Goal: Task Accomplishment & Management: Manage account settings

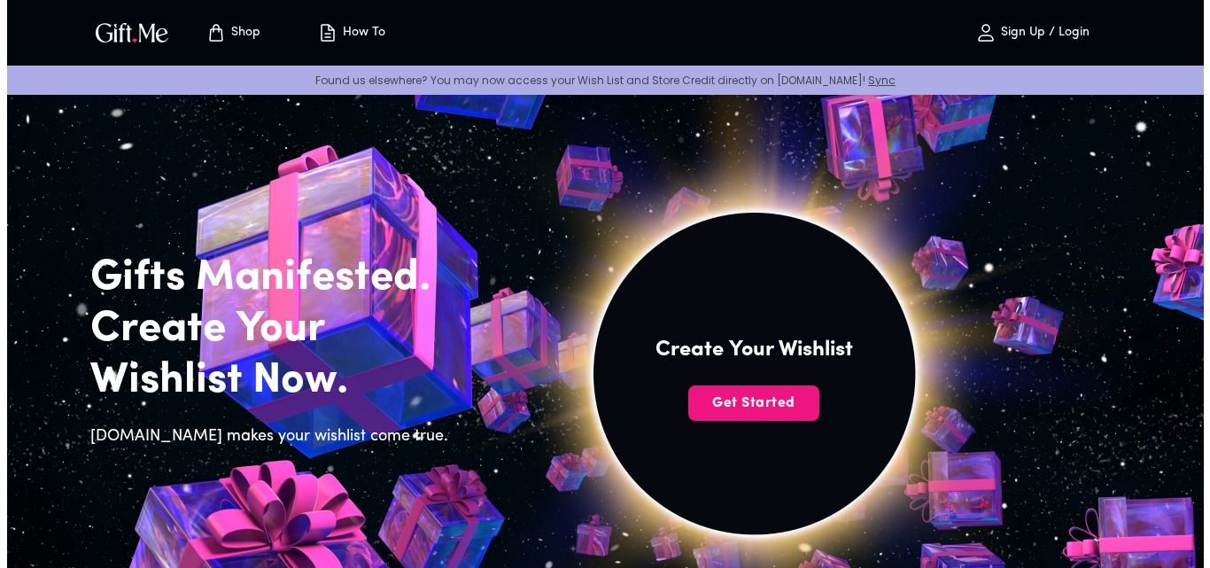
scroll to position [97, 0]
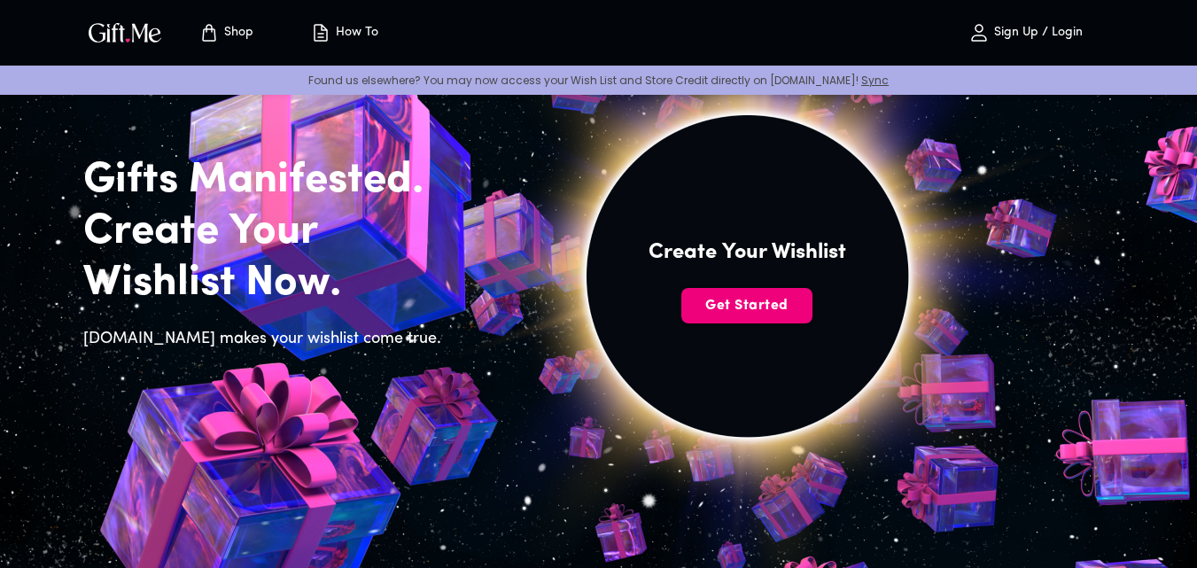
click at [742, 304] on span "Get Started" at bounding box center [746, 305] width 131 height 19
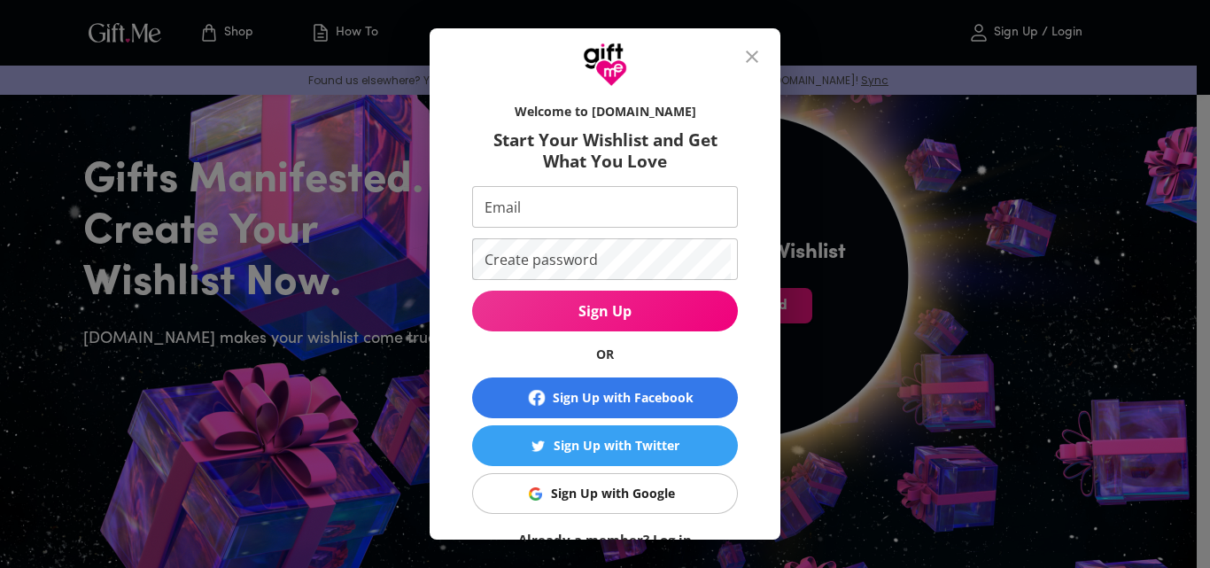
click at [631, 534] on link "Already a member? Log in" at bounding box center [605, 540] width 174 height 18
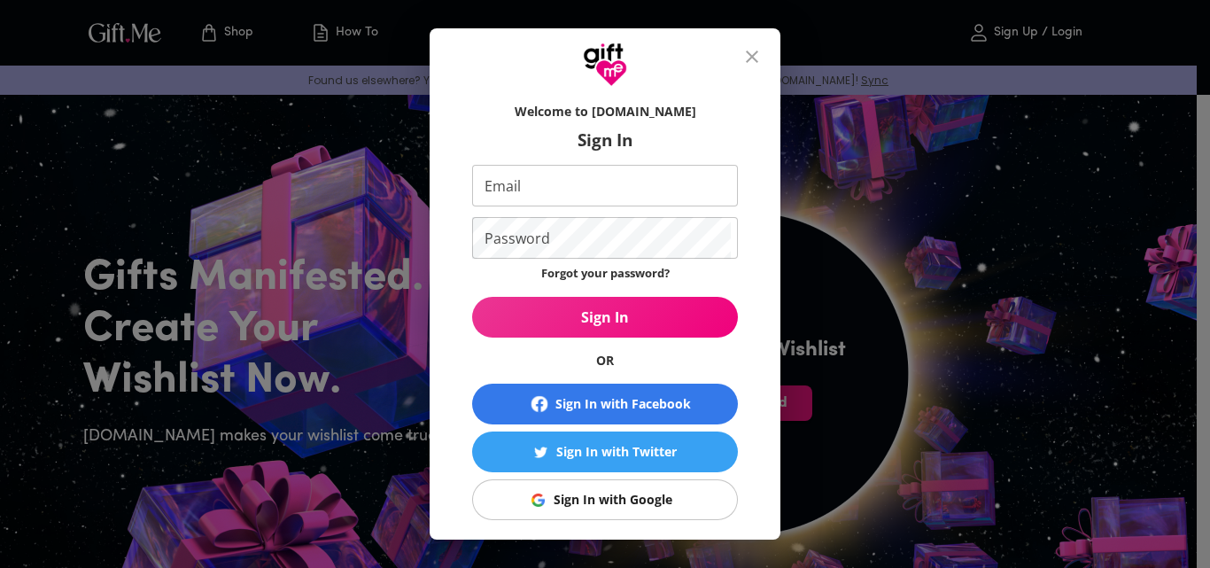
click at [945, 308] on div "Welcome to Gift.me Sign In Email Email Password Password Forgot your password? …" at bounding box center [605, 284] width 1210 height 568
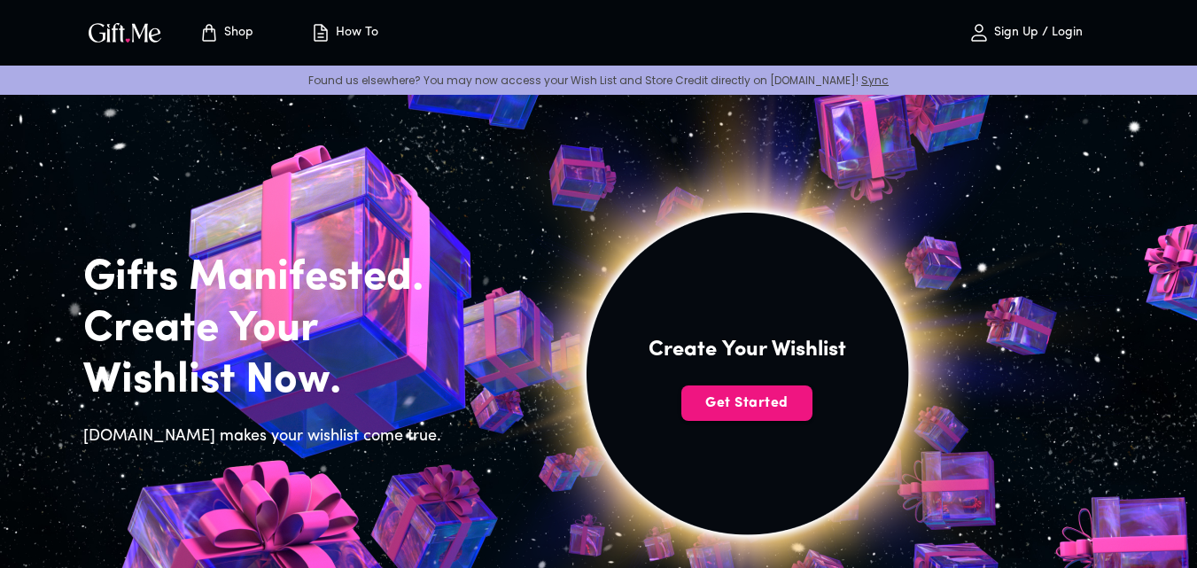
click at [1069, 38] on p "Sign Up / Login" at bounding box center [1035, 33] width 93 height 15
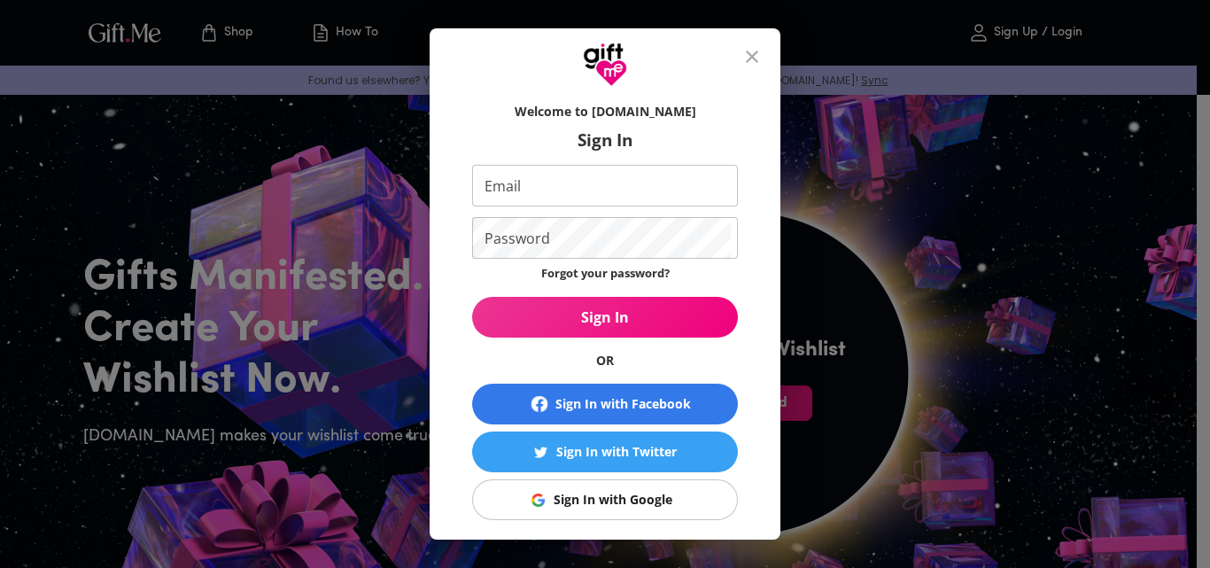
click at [637, 505] on div "Sign In with Google" at bounding box center [613, 499] width 119 height 19
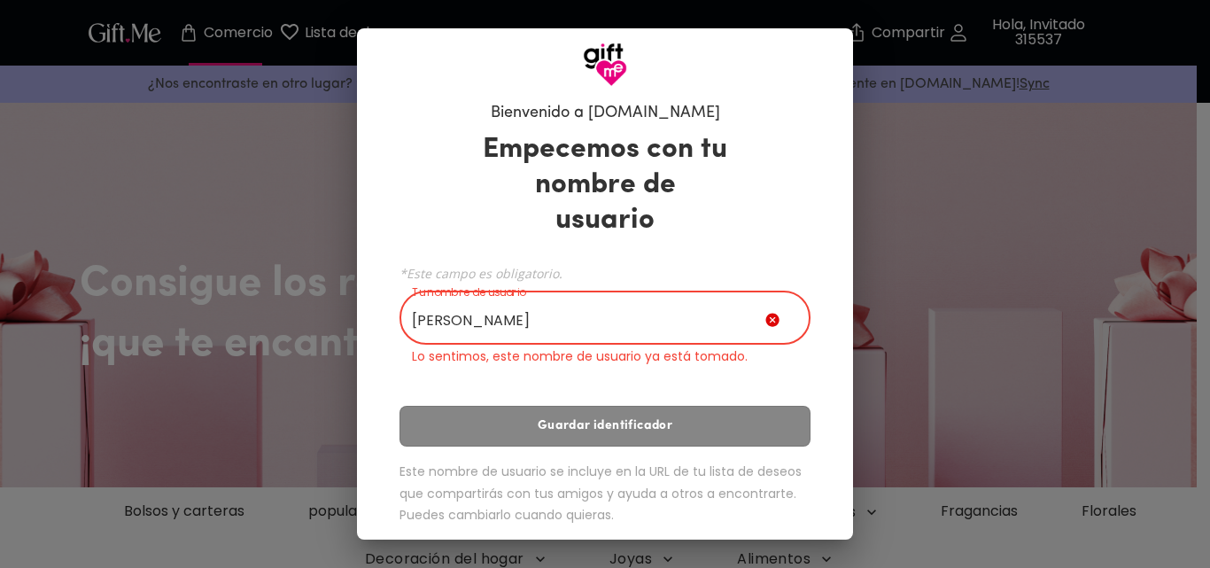
type input "Edgardoo"
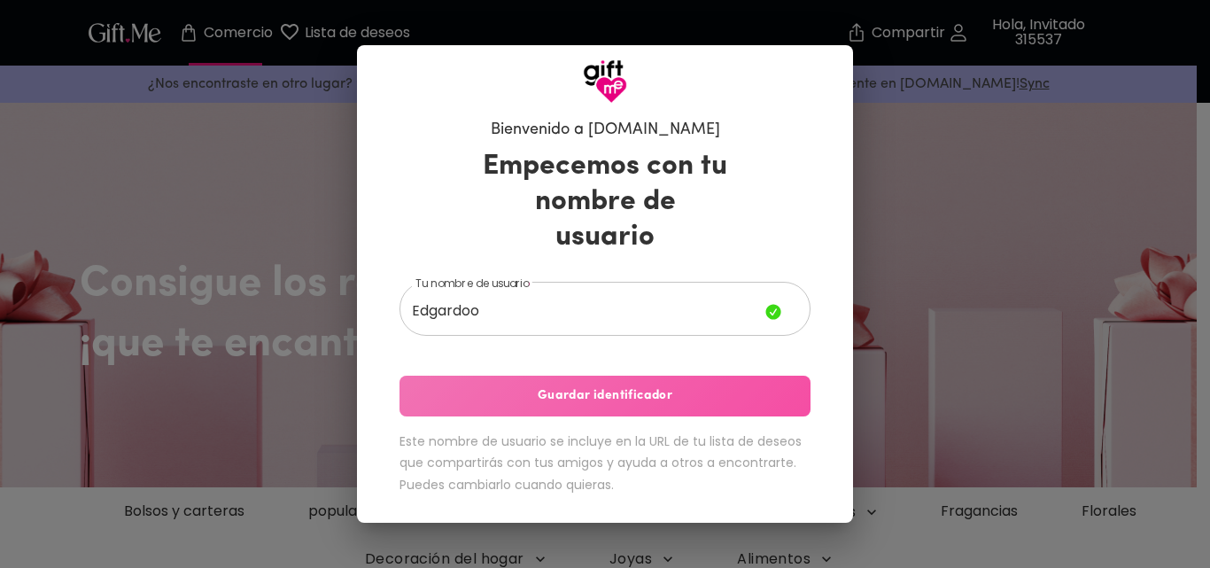
click at [609, 389] on font "Guardar identificador" at bounding box center [605, 395] width 135 height 13
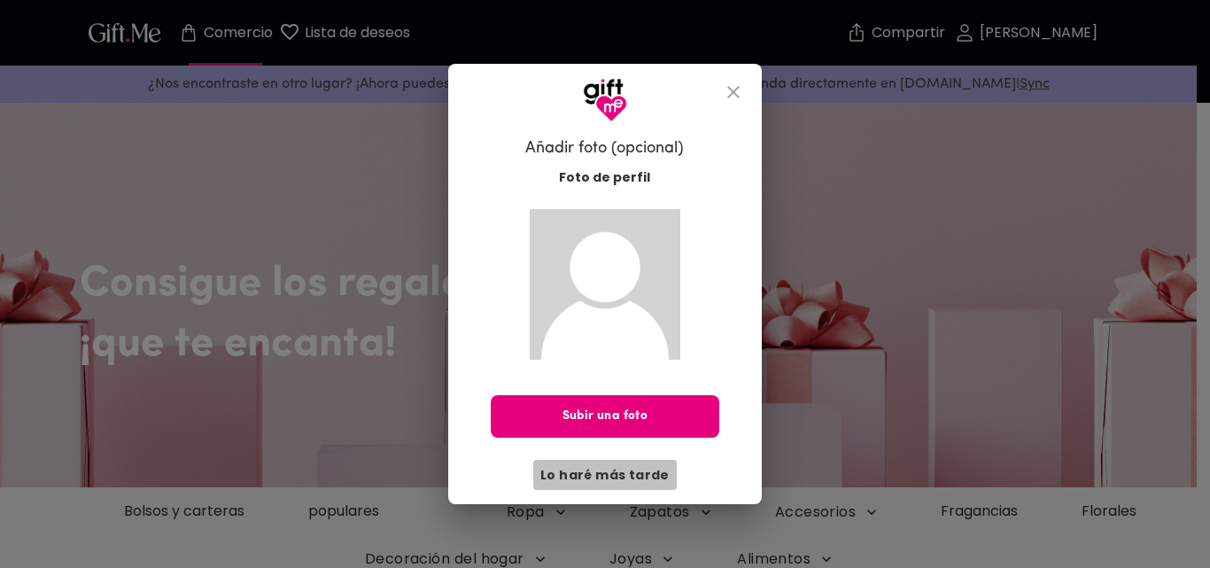
click at [613, 480] on font "Lo haré más tarde" at bounding box center [604, 475] width 129 height 18
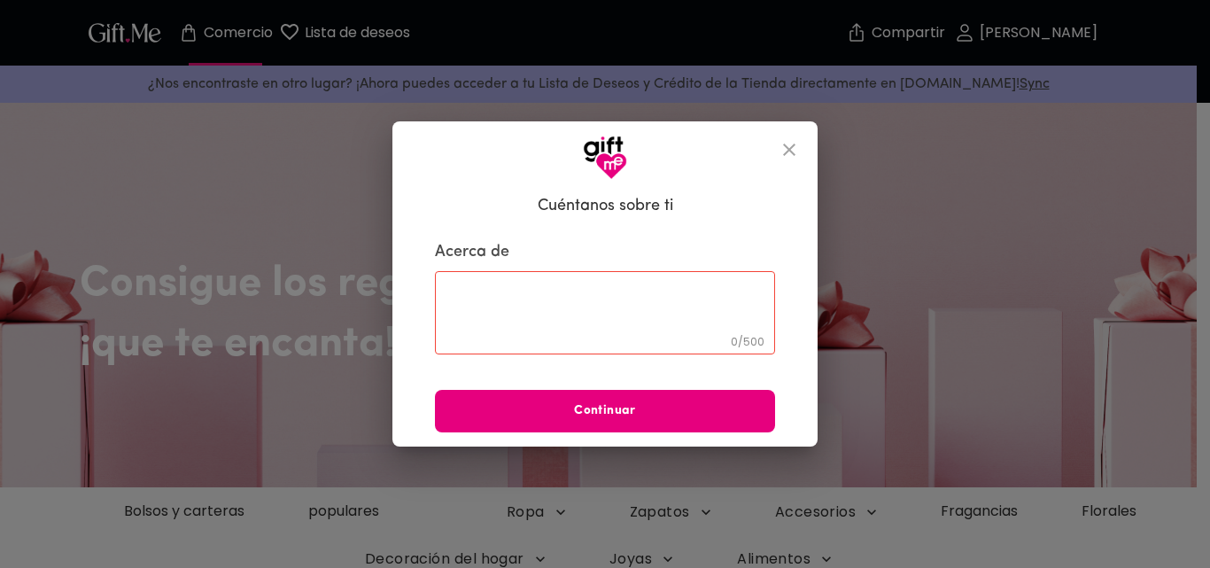
click at [792, 151] on icon "cerca" at bounding box center [789, 150] width 12 height 12
